Goal: Task Accomplishment & Management: Manage account settings

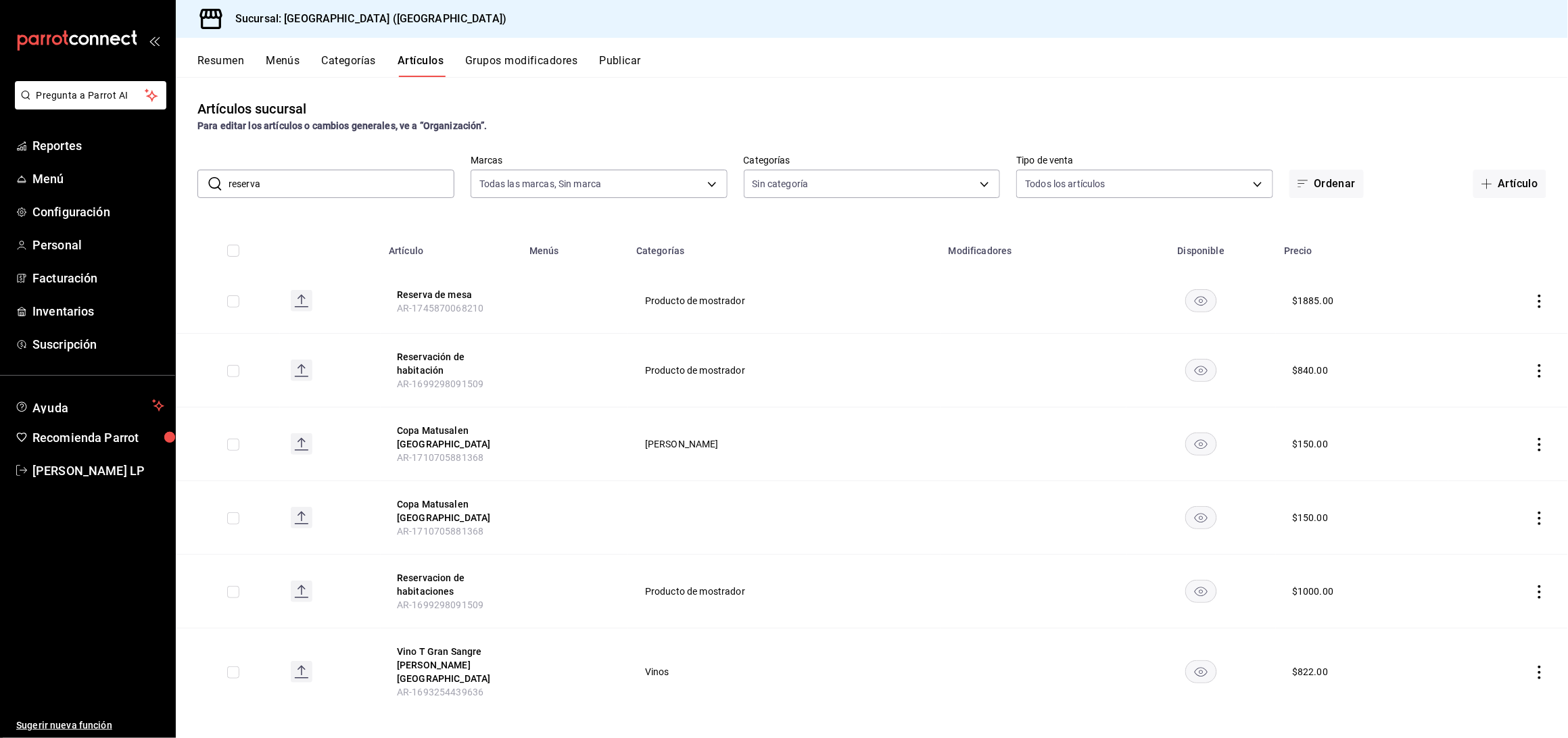
click at [331, 189] on input "reserva" at bounding box center [342, 184] width 226 height 27
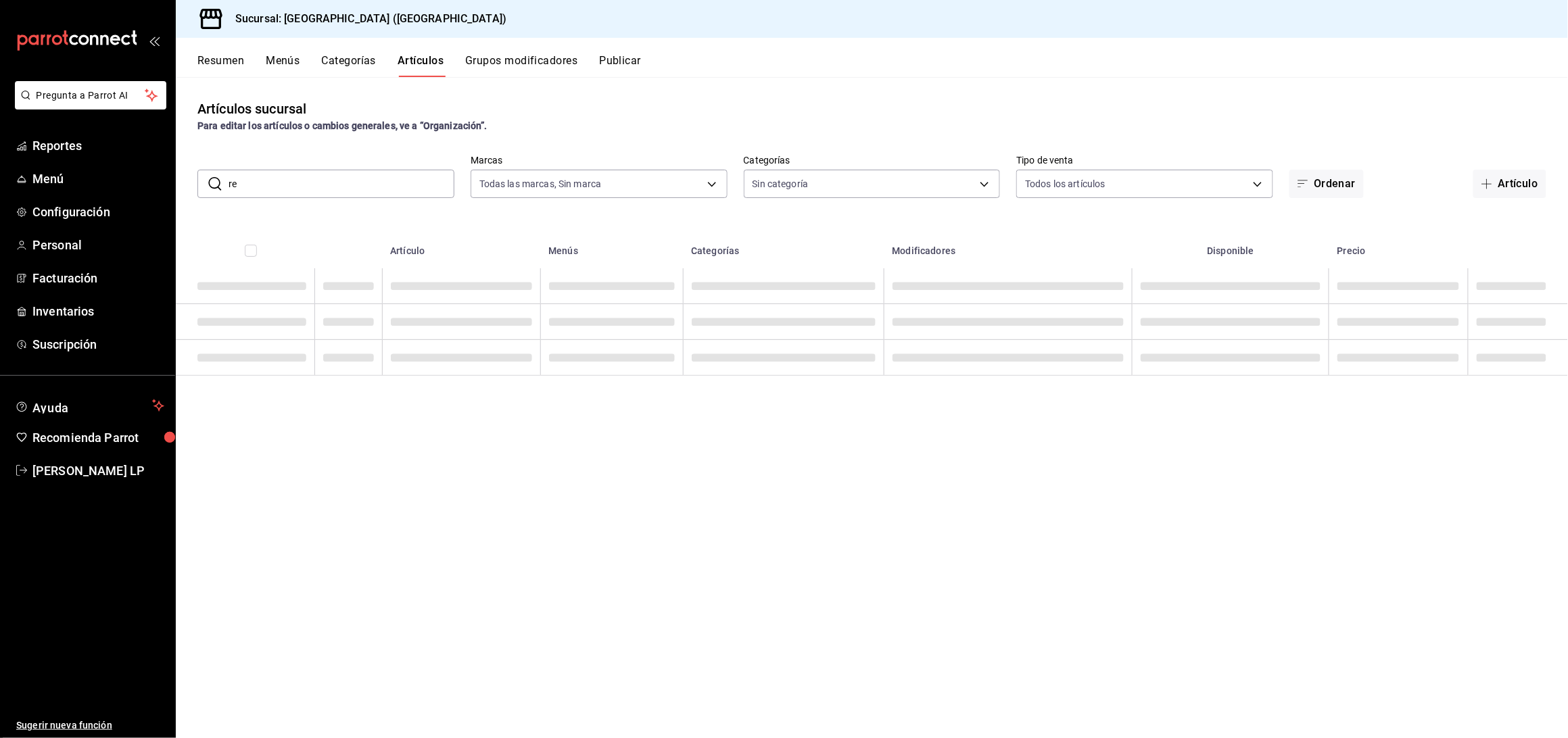
type input "r"
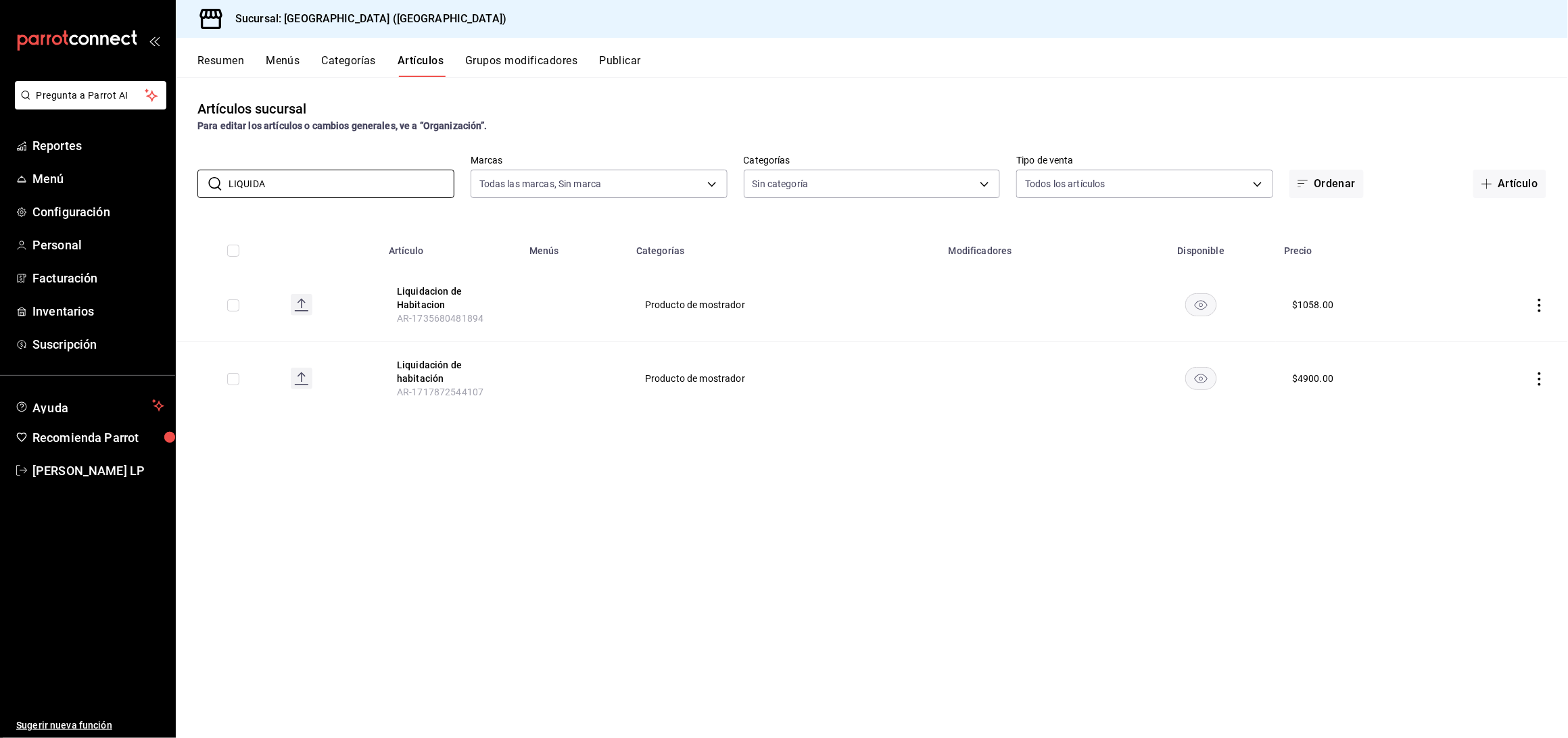
type input "LIQUIDA"
click at [438, 495] on div "Artículos sucursal Para editar los artículos o cambios generales, ve a “Organiz…" at bounding box center [872, 407] width 1392 height 660
click at [1541, 373] on icon "actions" at bounding box center [1539, 378] width 13 height 13
click at [1480, 410] on div at bounding box center [1469, 411] width 24 height 16
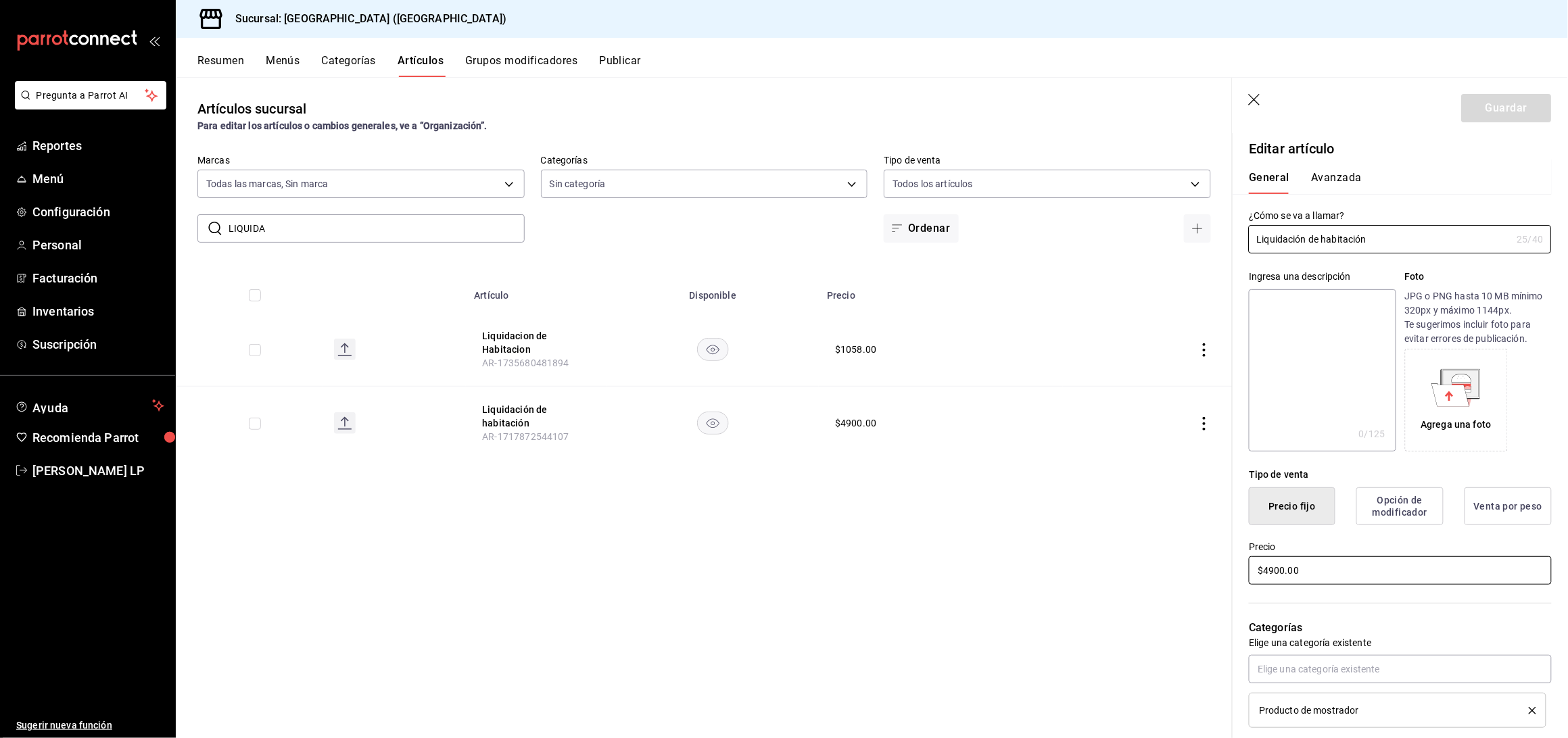
click at [1285, 574] on input "$4900.00" at bounding box center [1400, 570] width 303 height 29
type input "$4.00"
type input "$1224.00"
click at [1477, 105] on button "Guardar" at bounding box center [1506, 109] width 90 height 29
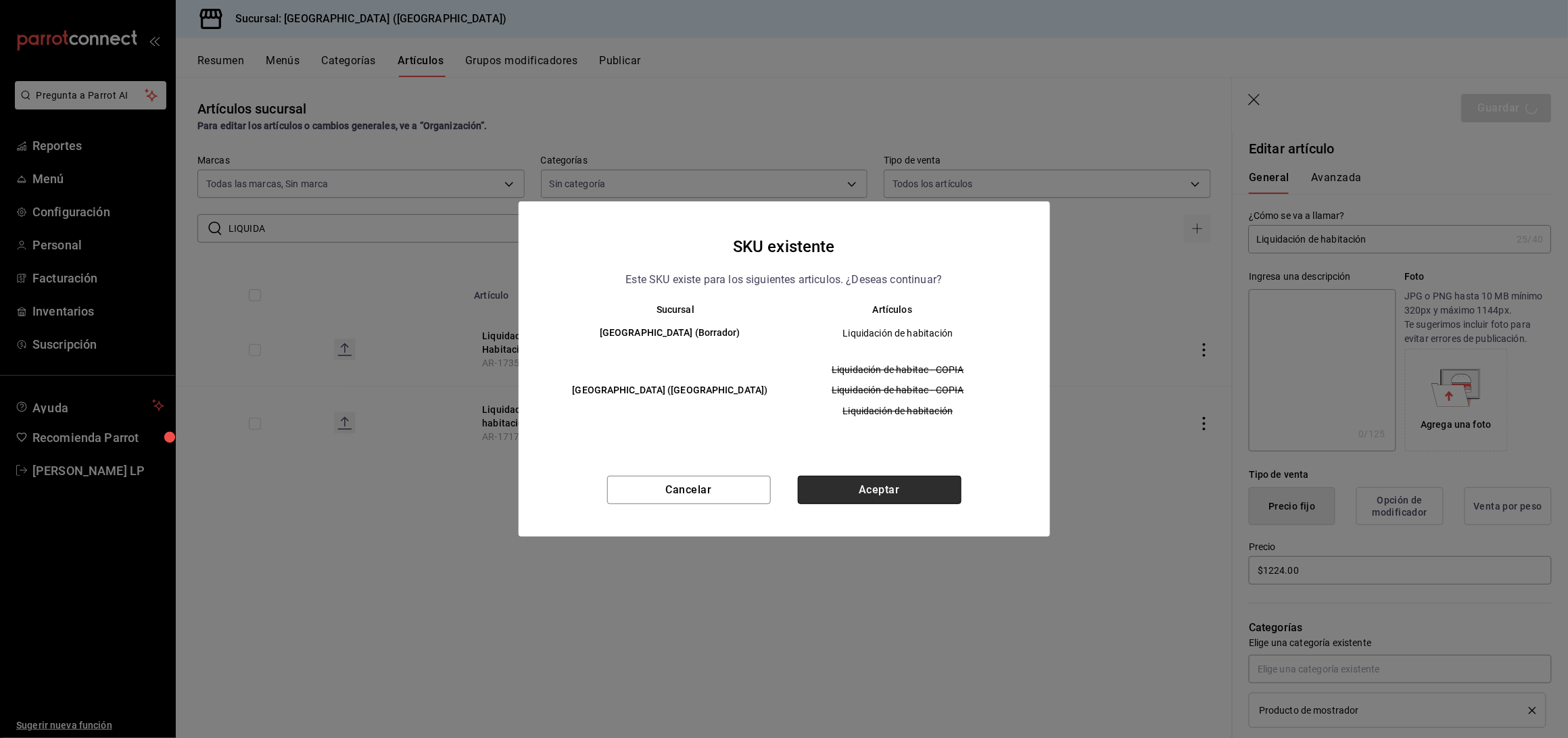
click at [860, 496] on button "Aceptar" at bounding box center [879, 491] width 163 height 29
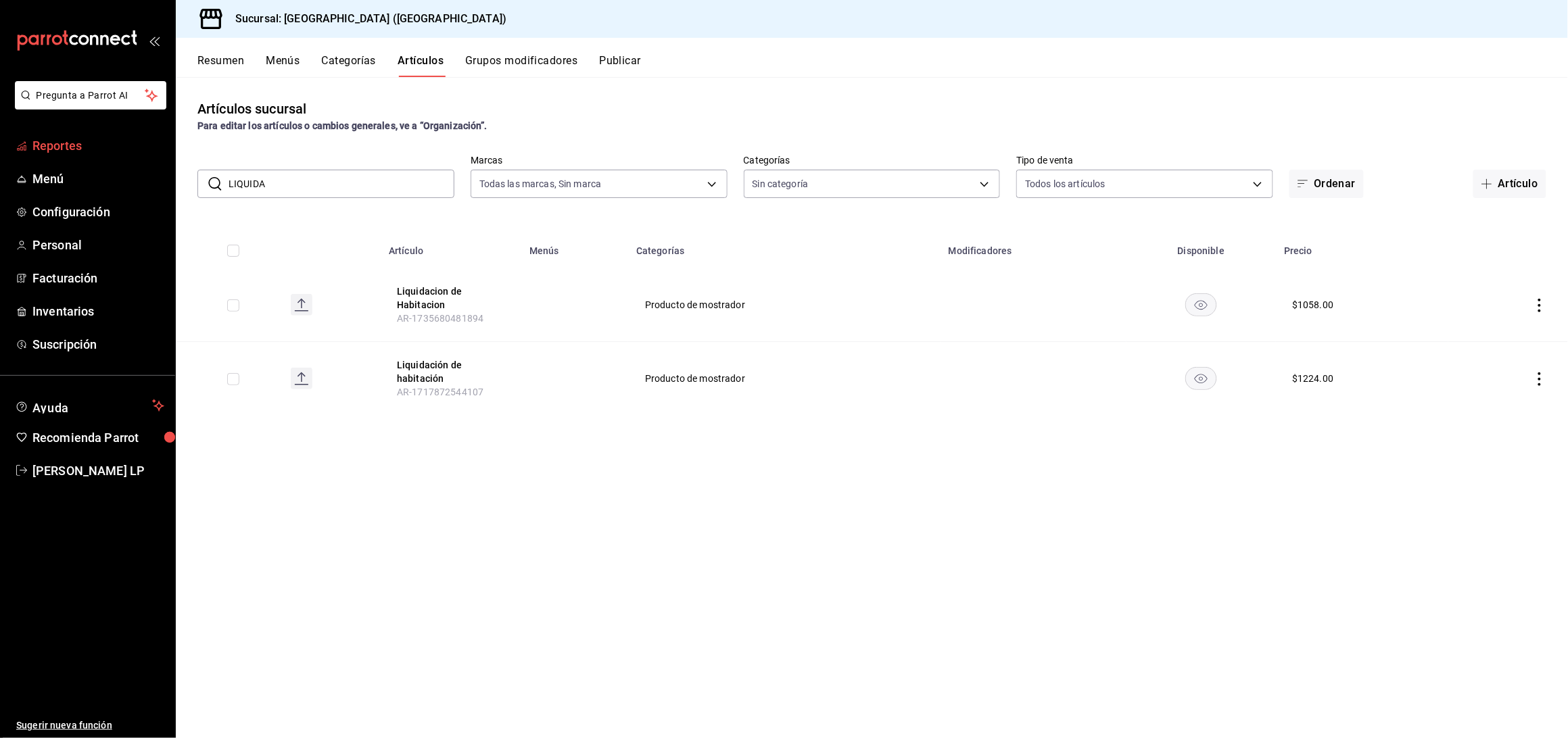
click at [61, 156] on link "Reportes" at bounding box center [87, 145] width 175 height 29
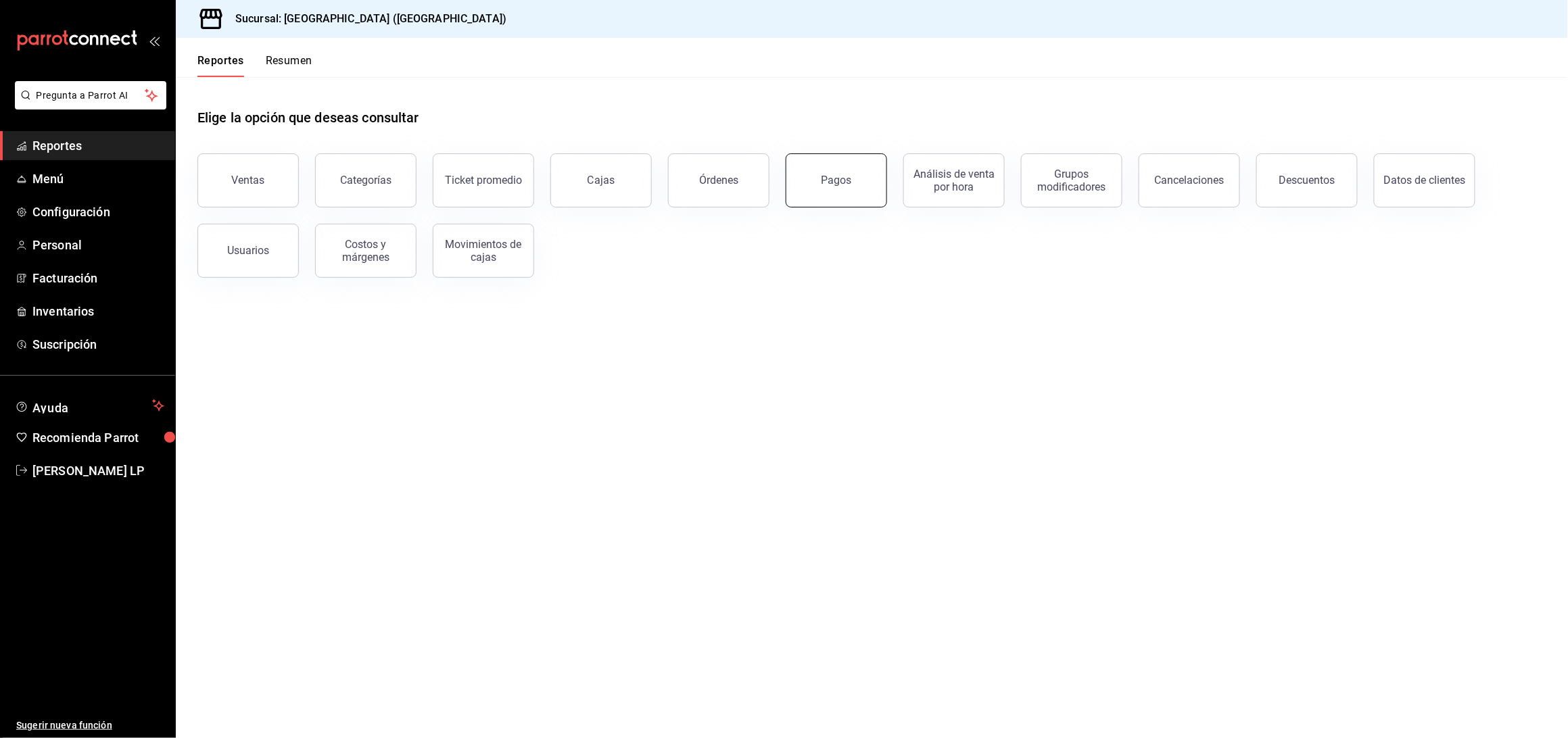
click at [878, 174] on button "Pagos" at bounding box center [836, 180] width 101 height 54
click at [878, 174] on html "Pregunta a Parrot AI Reportes Menú Configuración Personal Facturación Inventari…" at bounding box center [784, 369] width 1568 height 738
